Goal: Transaction & Acquisition: Purchase product/service

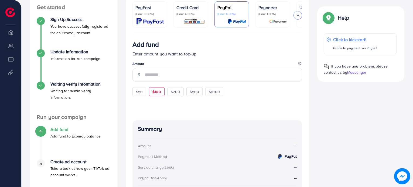
scroll to position [108, 0]
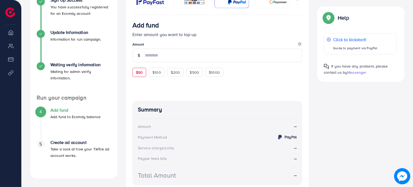
click at [140, 73] on span "$50" at bounding box center [139, 72] width 7 height 5
type input "**"
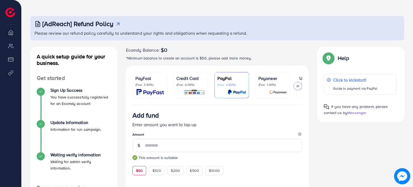
scroll to position [27, 0]
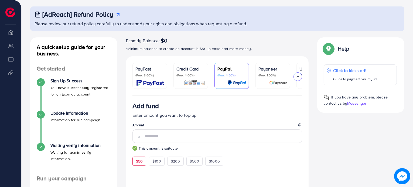
drag, startPoint x: 162, startPoint y: 97, endPoint x: 177, endPoint y: 95, distance: 15.2
click at [177, 95] on ul "PayFast (Fee: 3.60%) Credit Card (Fee: 4.00%) PayPal (Fee: 4.50%) Payoneer (Fee…" at bounding box center [217, 79] width 170 height 33
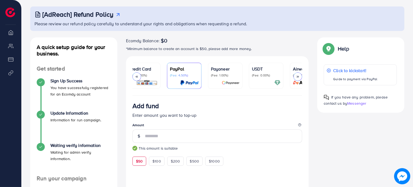
scroll to position [0, 70]
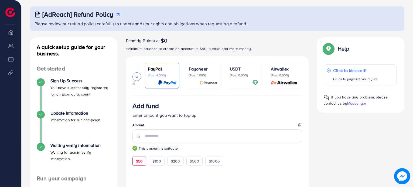
click at [202, 77] on p "(Fee: 1.00%)" at bounding box center [203, 75] width 29 height 4
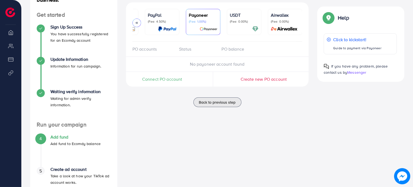
scroll to position [54, 0]
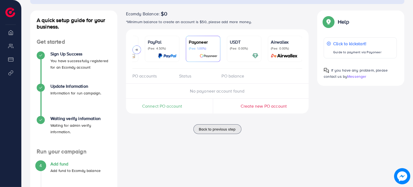
click at [158, 109] on span "Connect PO account" at bounding box center [162, 106] width 40 height 6
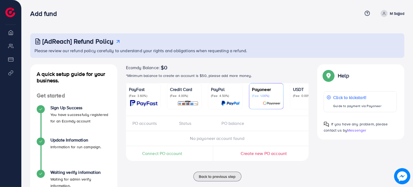
drag, startPoint x: 150, startPoint y: 101, endPoint x: 135, endPoint y: 90, distance: 18.9
click at [150, 101] on img at bounding box center [144, 103] width 28 height 6
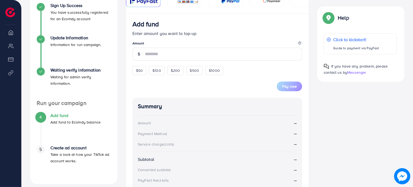
scroll to position [108, 0]
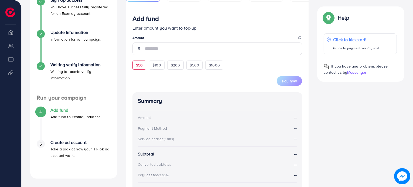
click at [140, 67] on span "$50" at bounding box center [139, 65] width 7 height 5
type input "**"
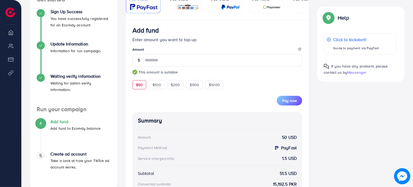
scroll to position [79, 0]
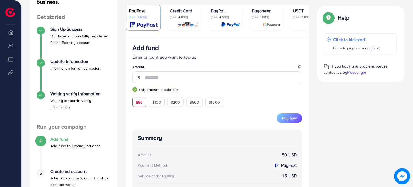
click at [290, 114] on div "Pay now" at bounding box center [217, 115] width 170 height 16
click at [291, 118] on span "Pay now" at bounding box center [289, 118] width 15 height 5
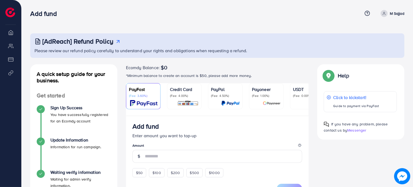
click at [305, 73] on p "*Minimum balance to create an account is $50, please add more money." at bounding box center [217, 76] width 183 height 6
click at [313, 128] on div "Help Help Click to kickstart! Guide to payment via PayFast If you have any prob…" at bounding box center [361, 102] width 96 height 76
click at [184, 44] on div "[AdReach] Refund Policy" at bounding box center [218, 41] width 367 height 8
